Goal: Use online tool/utility: Use online tool/utility

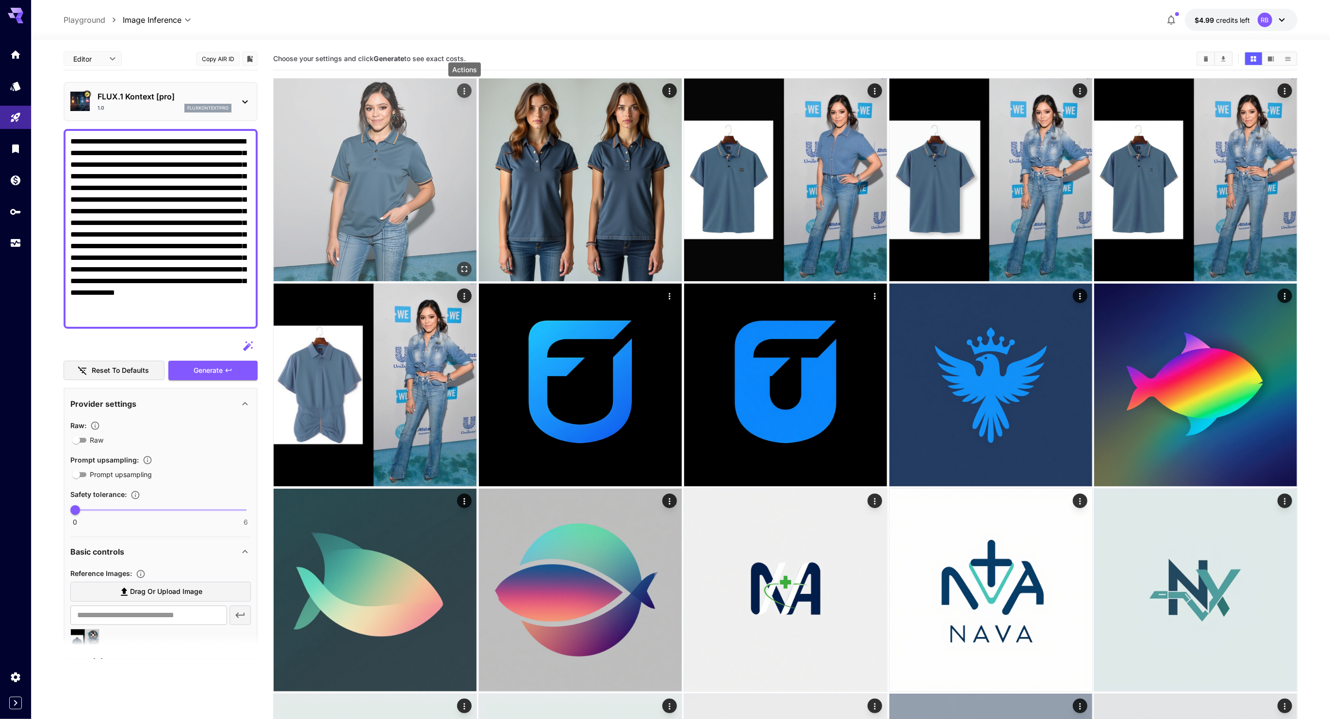
click at [467, 91] on icon "Actions" at bounding box center [464, 91] width 10 height 10
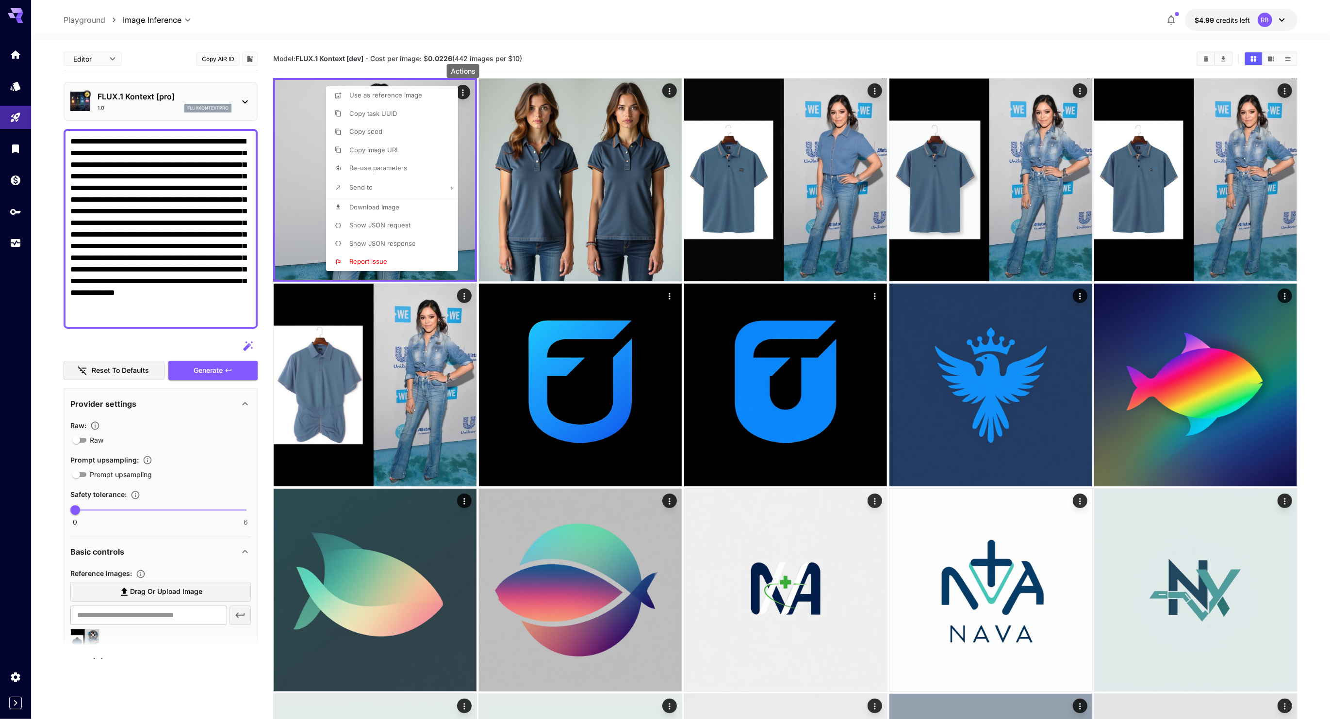
click at [424, 171] on li "Re-use parameters" at bounding box center [395, 168] width 138 height 18
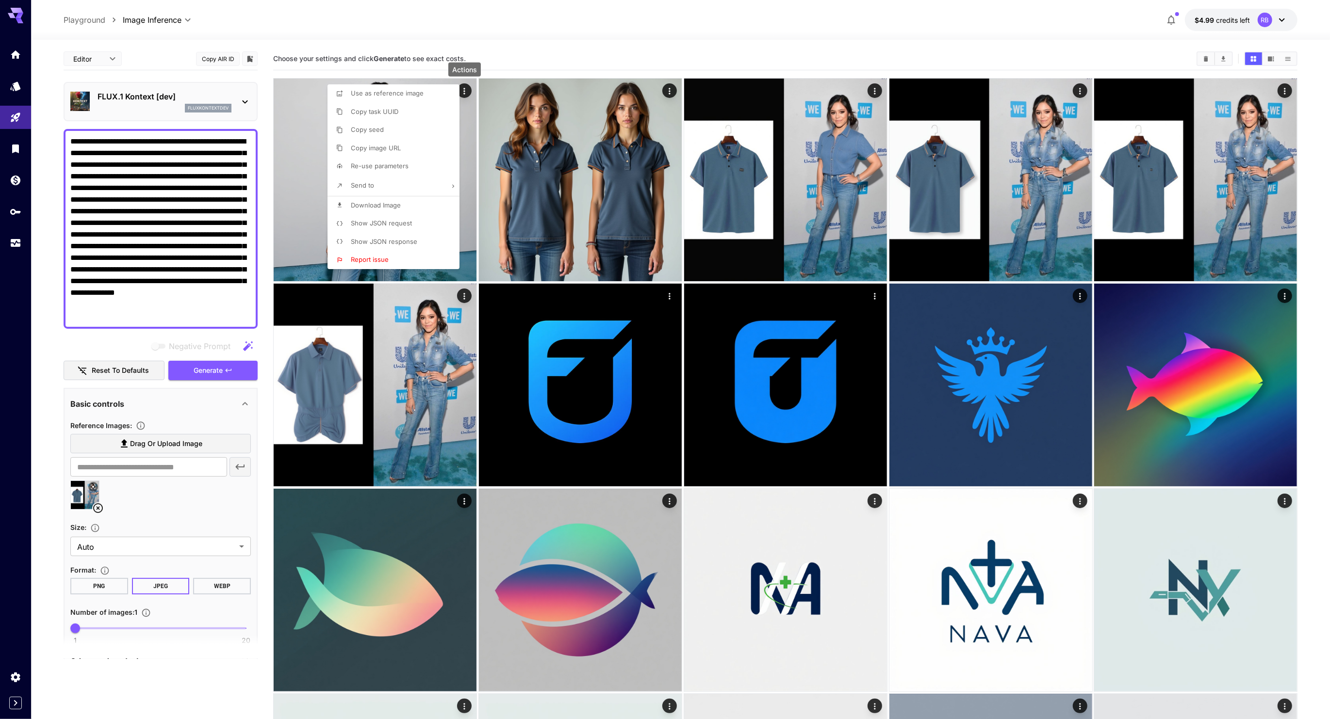
click at [182, 226] on div at bounding box center [665, 359] width 1330 height 719
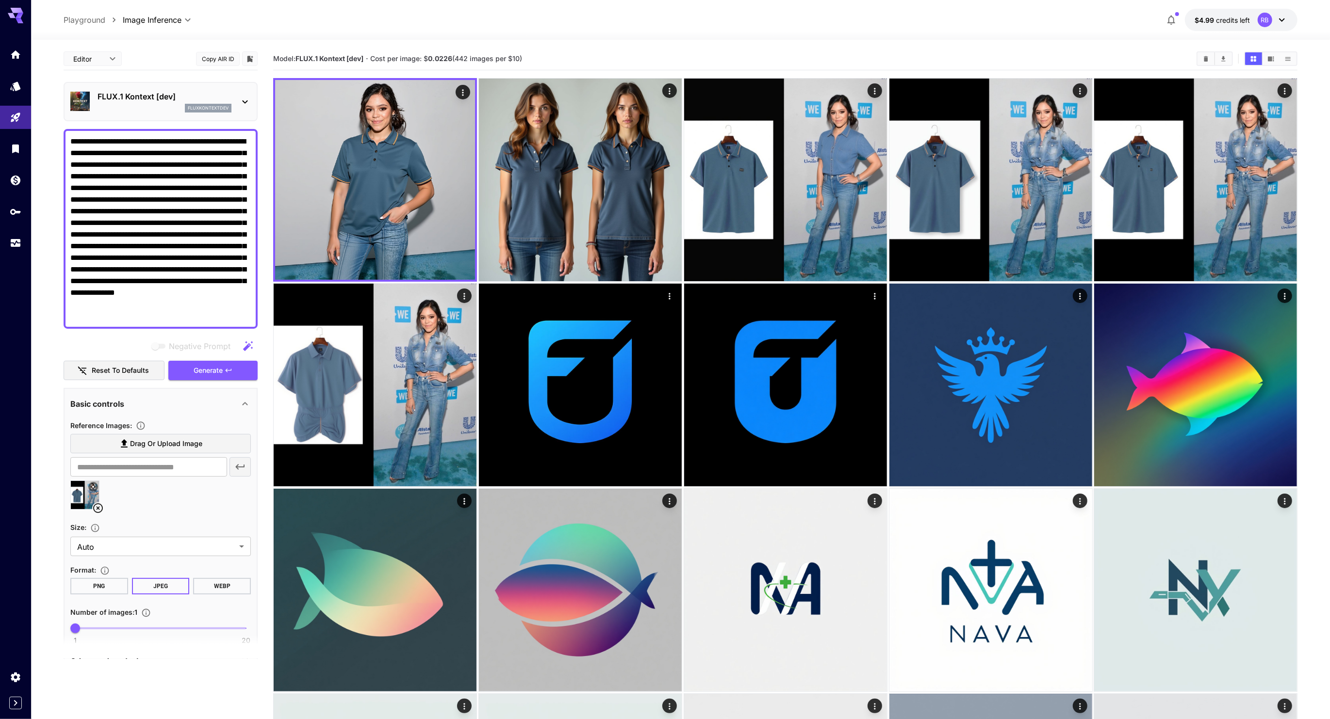
click at [182, 261] on textarea "**********" at bounding box center [160, 229] width 180 height 186
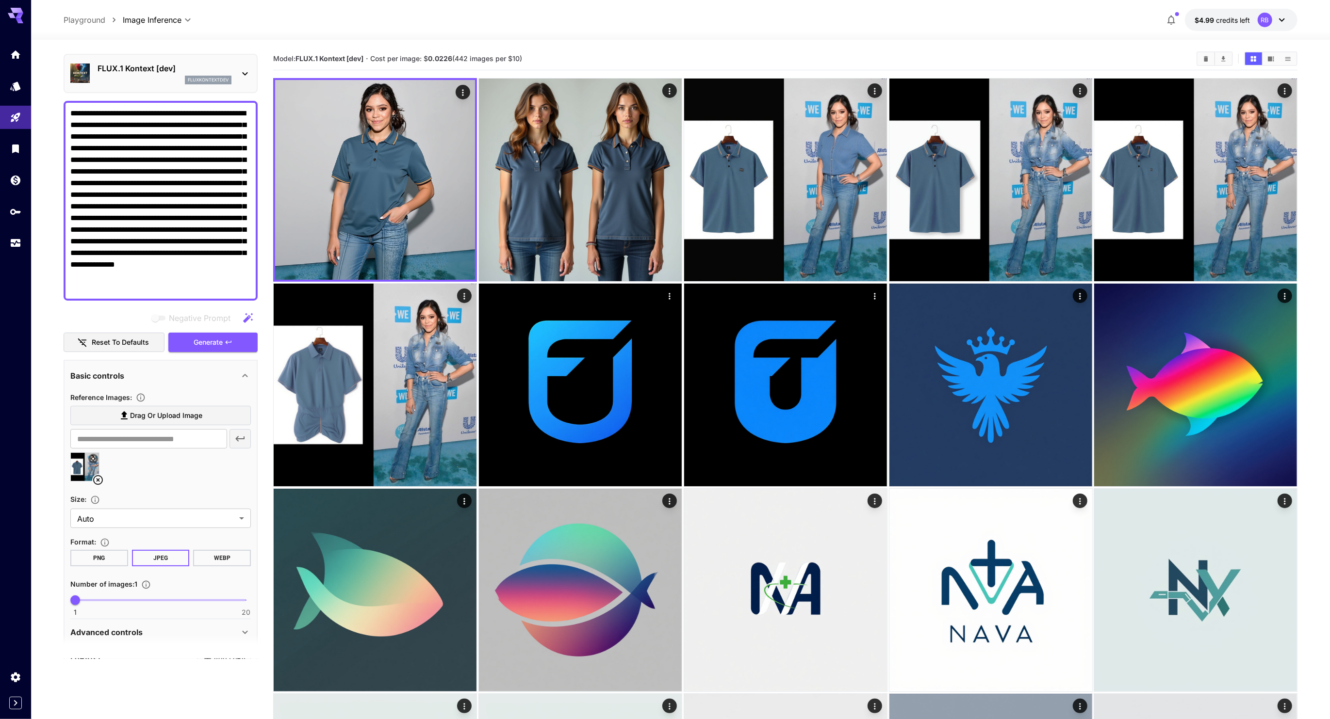
scroll to position [30, 0]
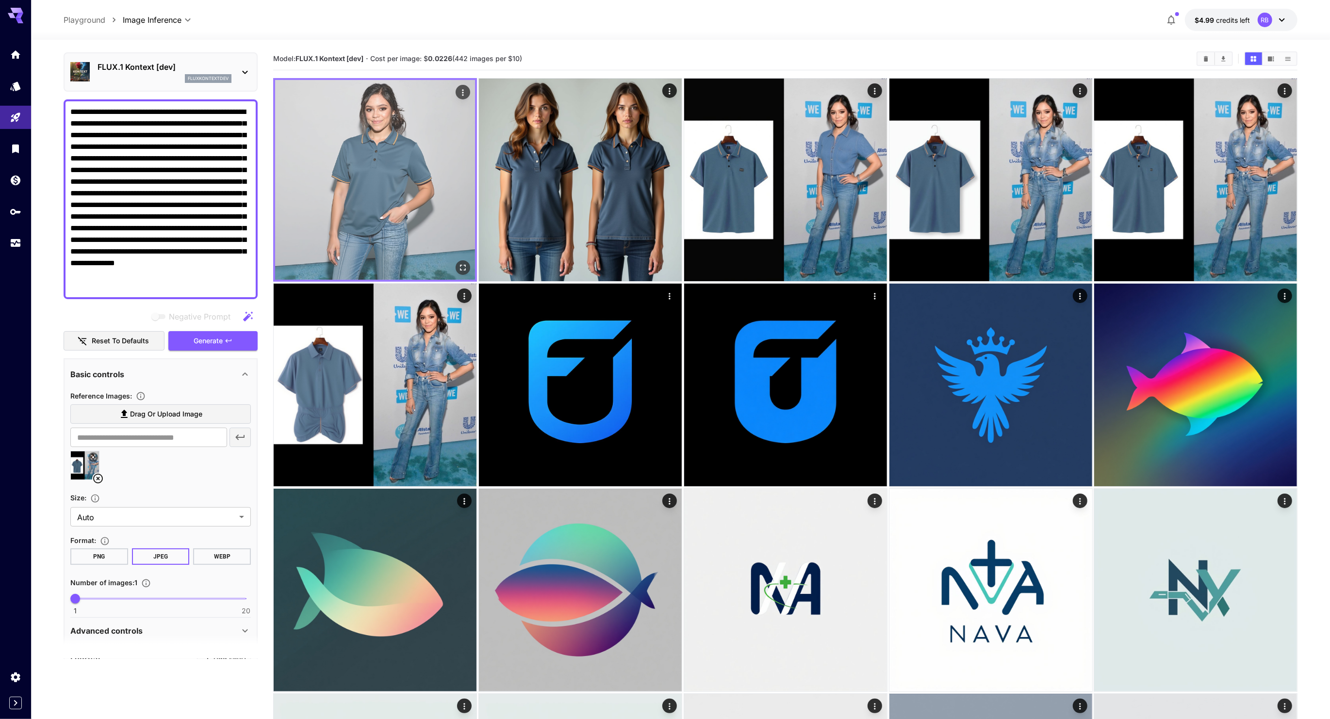
click at [463, 90] on icon "Actions" at bounding box center [462, 92] width 1 height 6
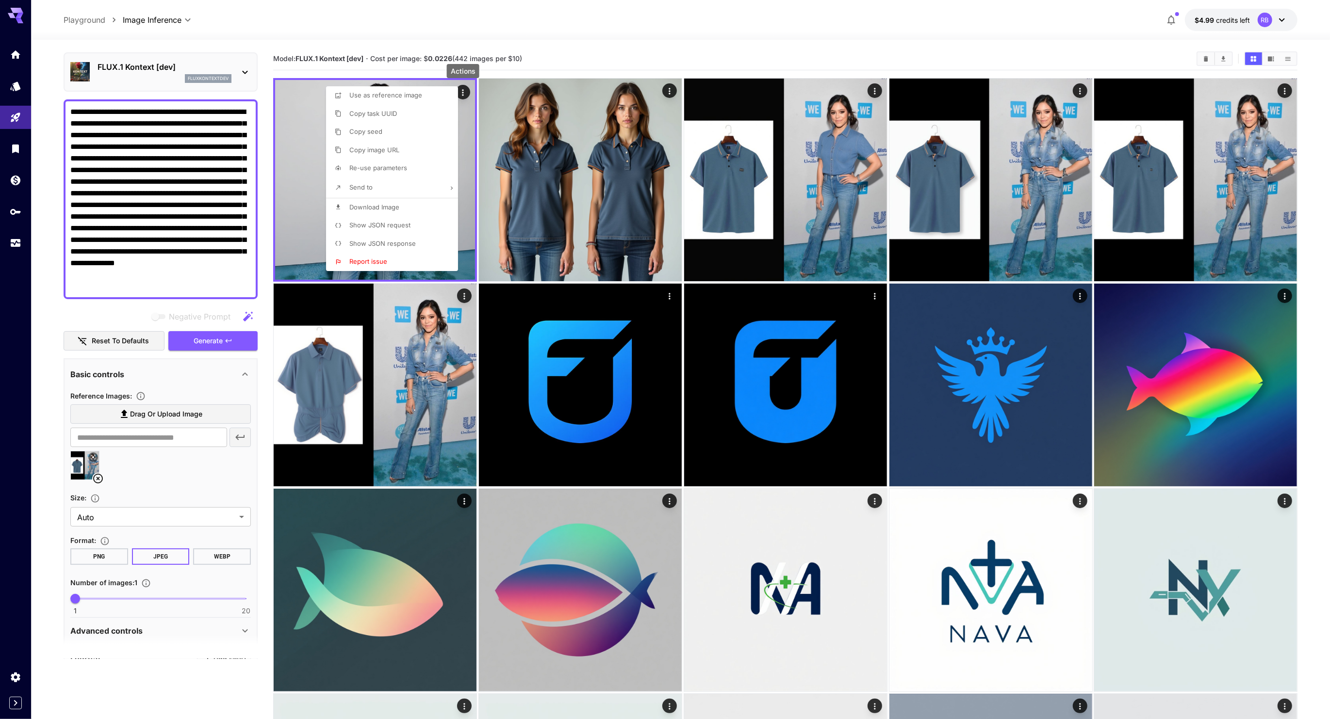
click at [400, 229] on p "Show JSON request" at bounding box center [379, 226] width 61 height 10
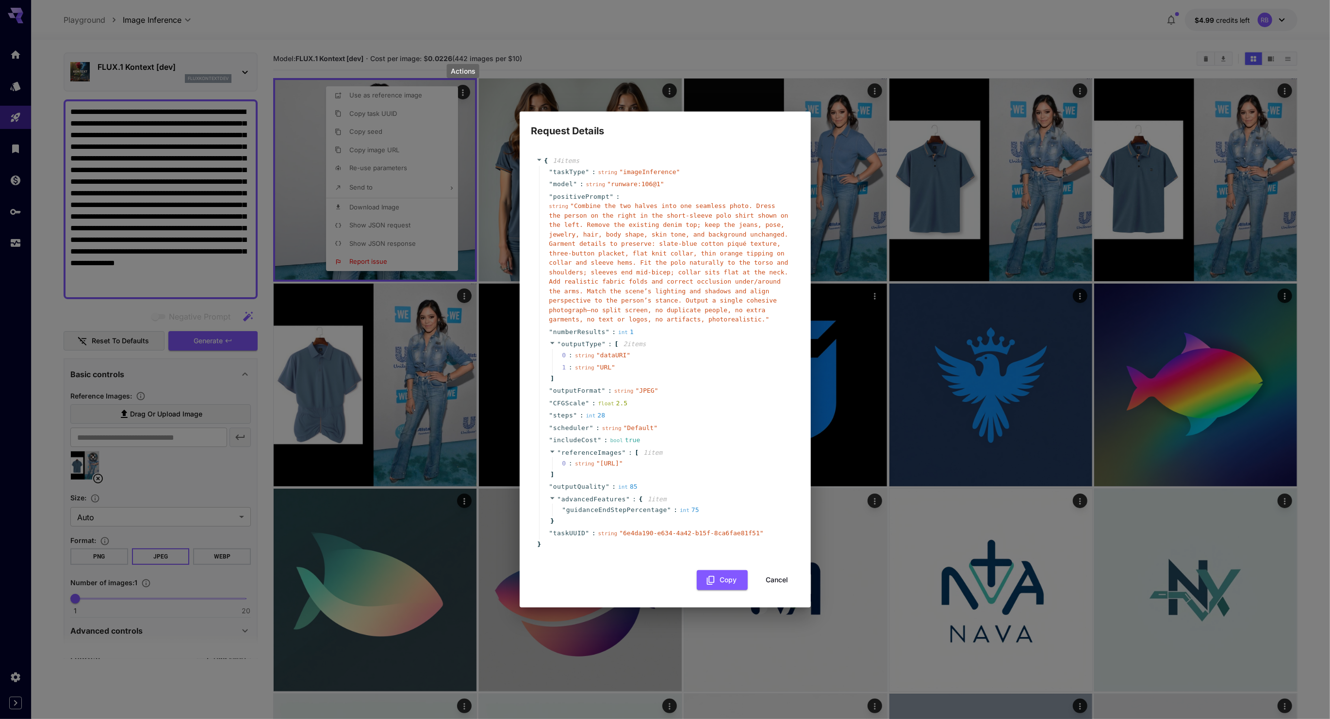
drag, startPoint x: 575, startPoint y: 197, endPoint x: 581, endPoint y: 228, distance: 32.0
click at [581, 228] on div "string " Combine the two halves into one seamless photo. Dress the person on th…" at bounding box center [669, 262] width 240 height 123
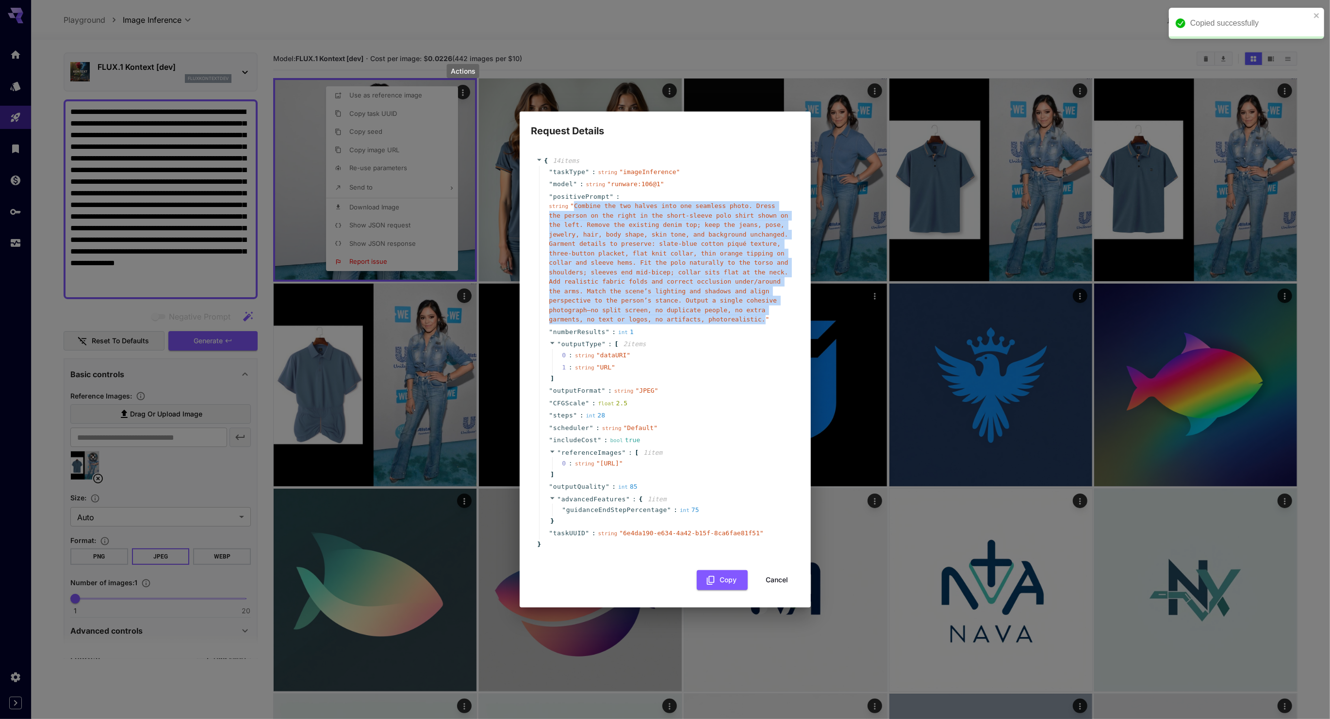
drag, startPoint x: 573, startPoint y: 195, endPoint x: 763, endPoint y: 308, distance: 221.1
click at [763, 308] on span "" Combine the two halves into one seamless photo. Dress the person on the right…" at bounding box center [668, 262] width 239 height 121
copy span "Combine the two halves into one seamless photo. Dress the person on the right i…"
